Goal: Task Accomplishment & Management: Manage account settings

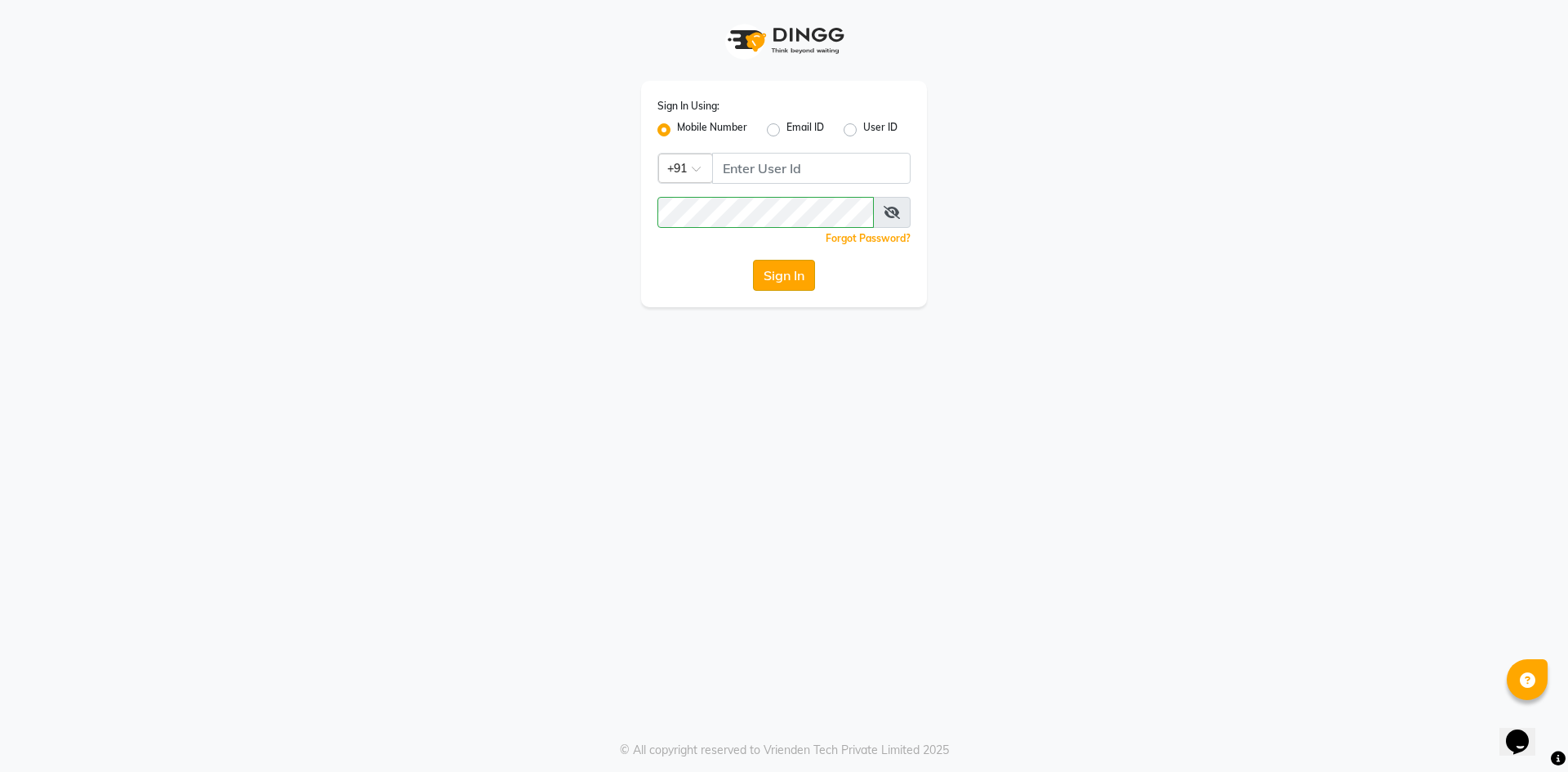
click at [775, 269] on button "Sign In" at bounding box center [784, 275] width 62 height 31
click at [765, 165] on input "Username" at bounding box center [812, 168] width 199 height 31
type input "7"
click at [768, 279] on button "Sign In" at bounding box center [784, 275] width 62 height 31
click at [784, 277] on button "Sign In" at bounding box center [784, 275] width 62 height 31
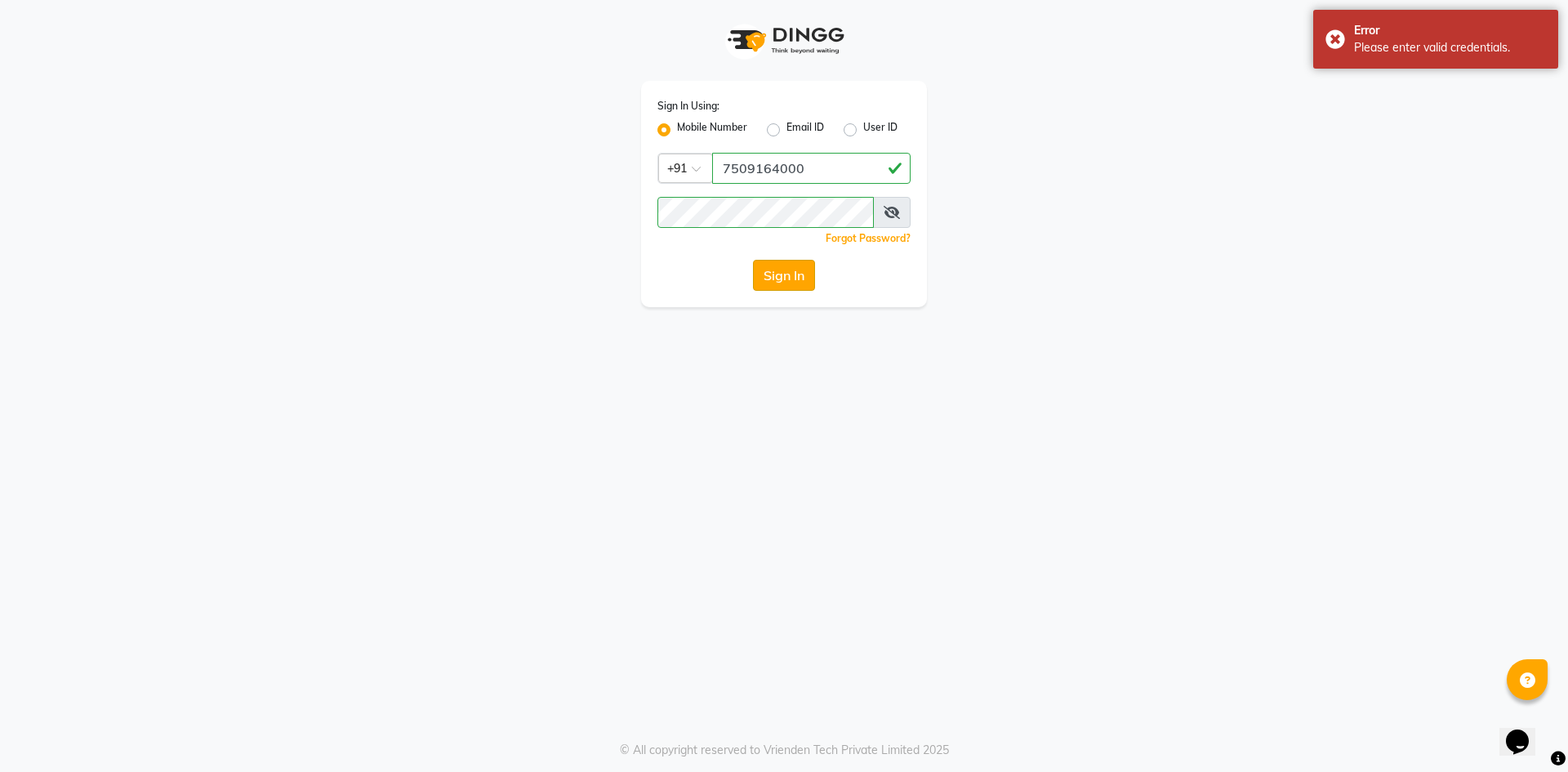
click at [787, 278] on button "Sign In" at bounding box center [784, 275] width 62 height 31
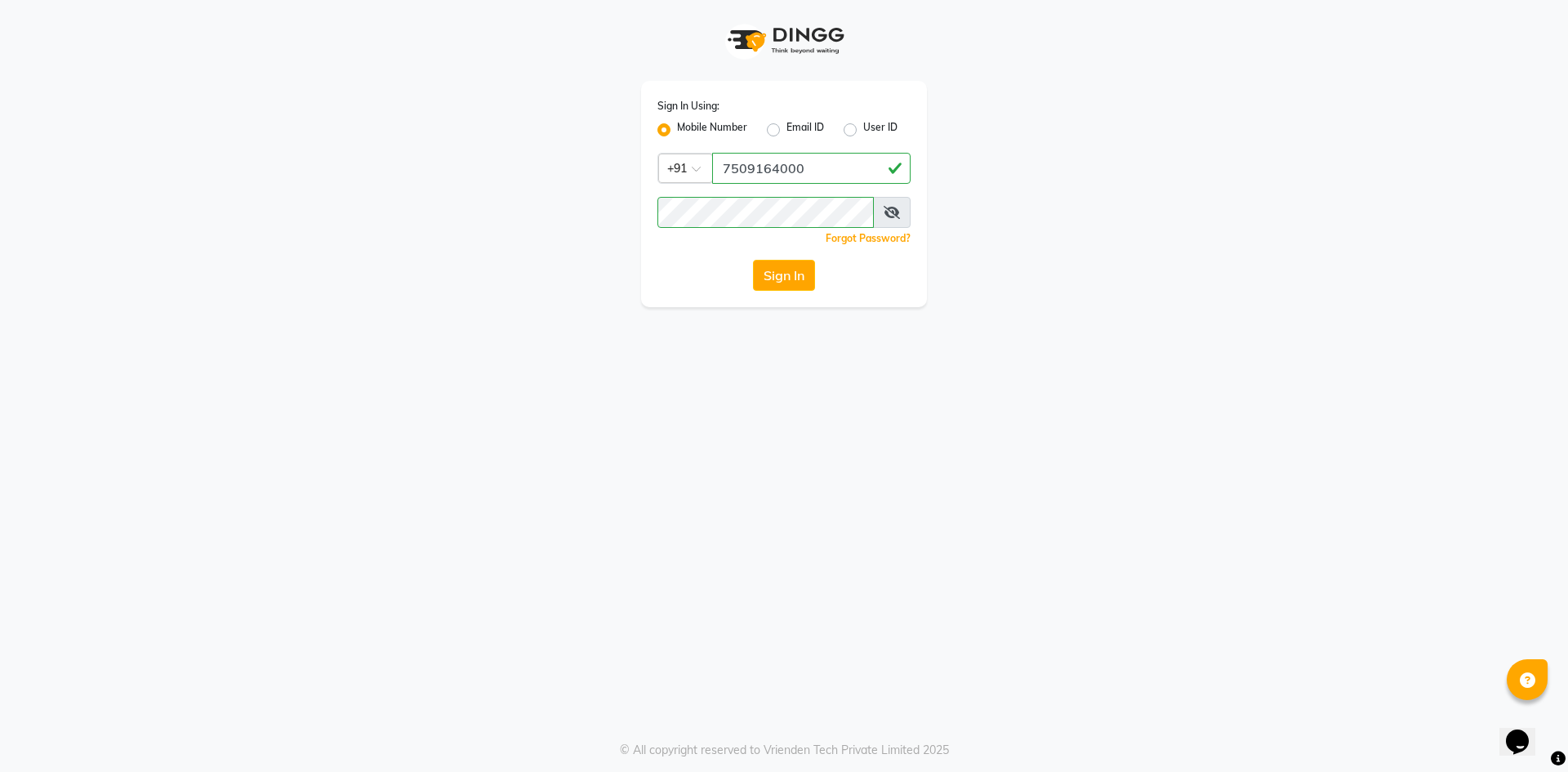
click at [893, 216] on icon at bounding box center [892, 212] width 16 height 13
click at [837, 168] on input "7509164000" at bounding box center [812, 168] width 199 height 31
type input "7"
click at [863, 127] on label "User ID" at bounding box center [880, 130] width 34 height 20
click at [863, 127] on input "User ID" at bounding box center [869, 126] width 11 height 11
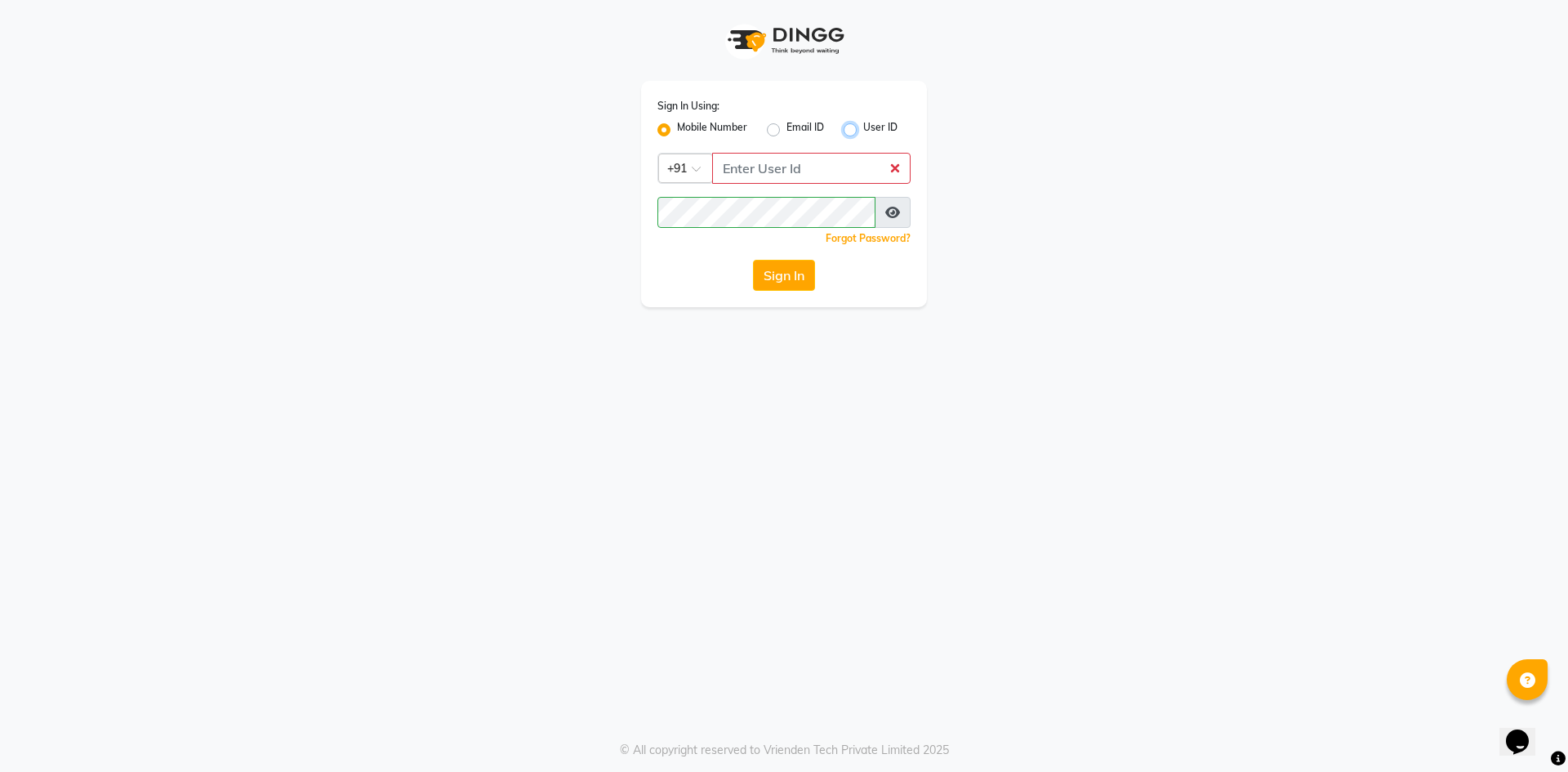
radio input "true"
click at [677, 131] on label "Mobile Number" at bounding box center [712, 130] width 70 height 20
click at [677, 131] on input "Mobile Number" at bounding box center [682, 126] width 11 height 11
radio input "true"
radio input "false"
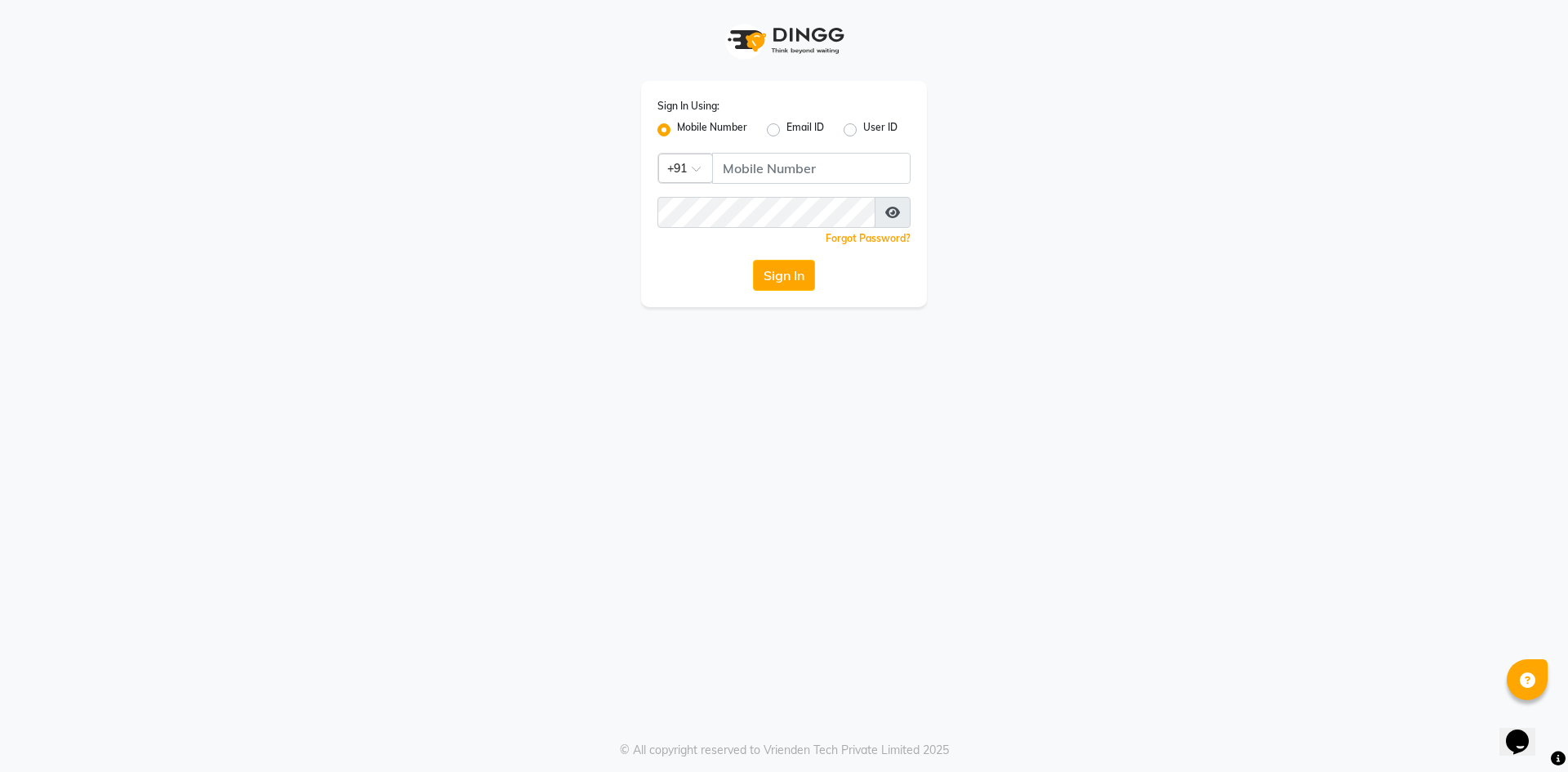
click at [786, 129] on label "Email ID" at bounding box center [805, 130] width 38 height 20
click at [786, 129] on input "Email ID" at bounding box center [792, 126] width 11 height 11
radio input "true"
radio input "false"
click at [758, 165] on input "Username" at bounding box center [784, 168] width 253 height 31
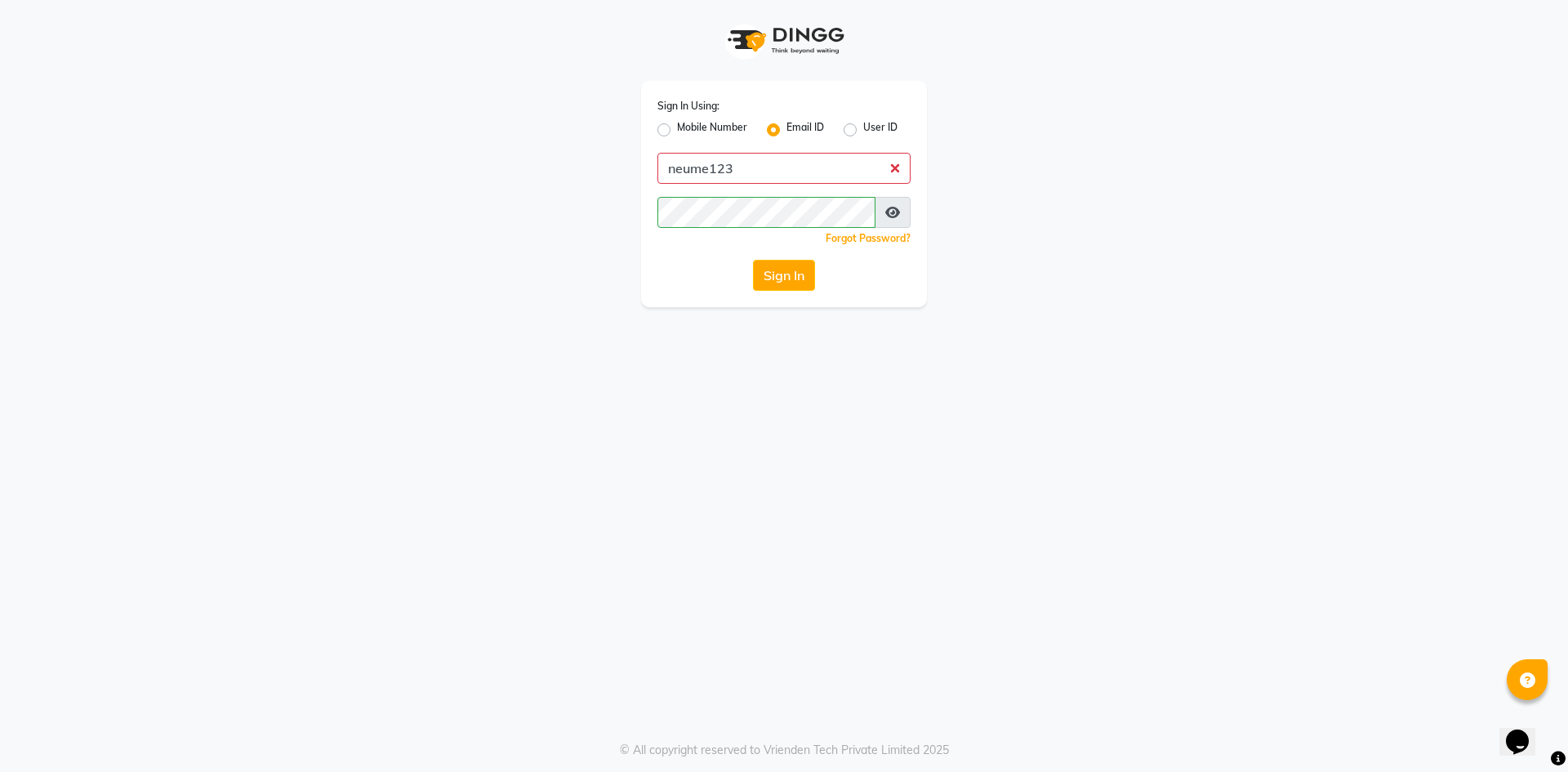
click at [709, 167] on input "neume123" at bounding box center [784, 168] width 253 height 31
type input "neume@123"
click at [781, 267] on button "Sign In" at bounding box center [784, 275] width 62 height 31
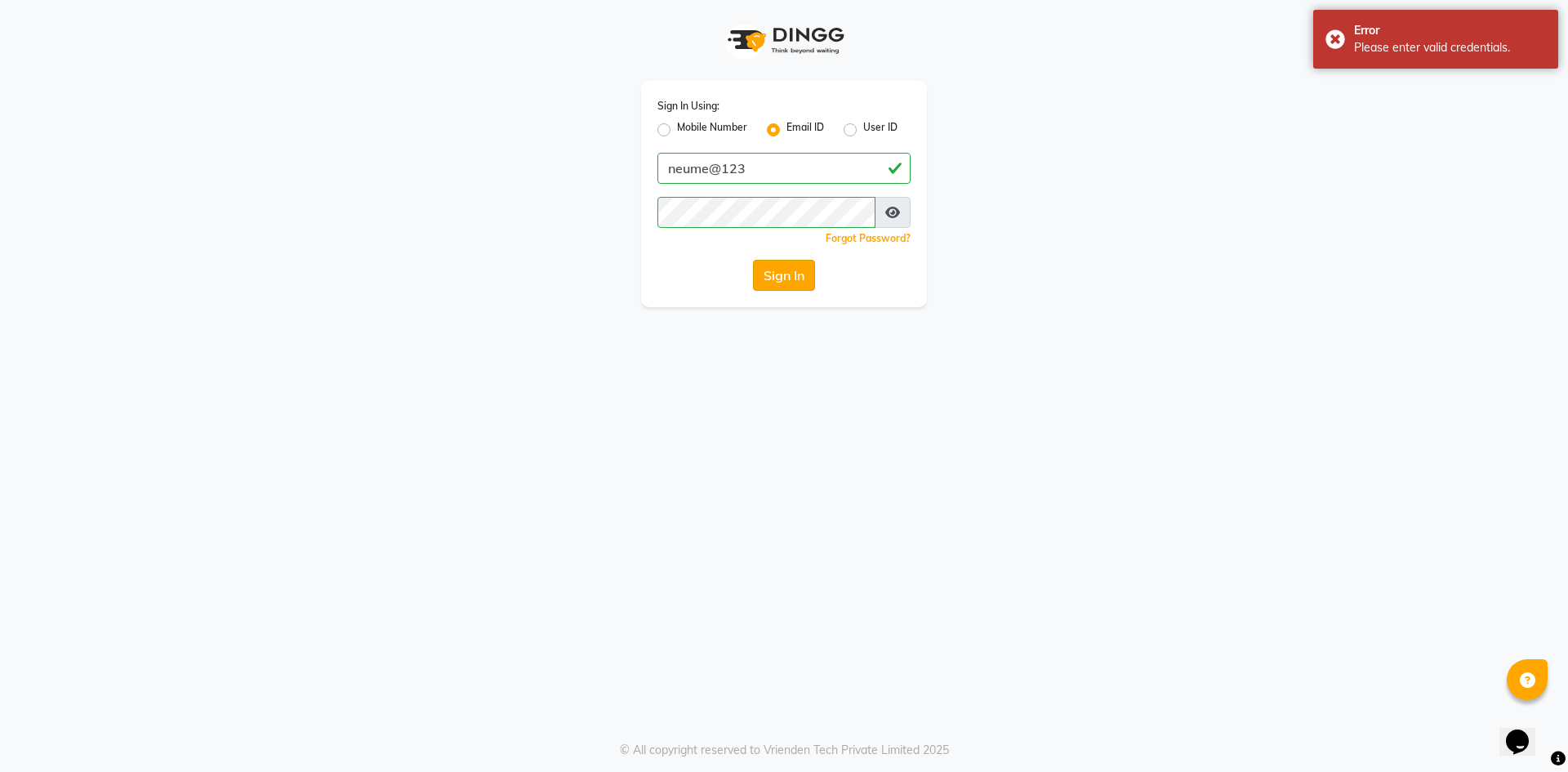
click at [782, 274] on button "Sign In" at bounding box center [784, 275] width 62 height 31
click at [784, 274] on button "Sign In" at bounding box center [784, 275] width 62 height 31
click at [784, 274] on button "Sign In" at bounding box center [784, 275] width 62 height 31
